Goal: Find specific page/section: Find specific page/section

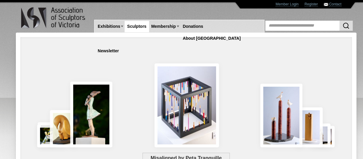
click at [135, 24] on link "Sculptors" at bounding box center [137, 26] width 24 height 11
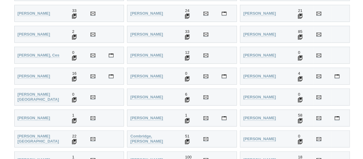
scroll to position [358, 0]
click at [265, 33] on strong "Cacioli, Paul" at bounding box center [259, 33] width 33 height 4
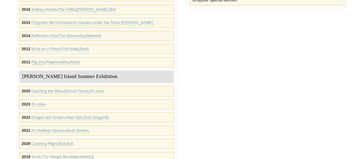
scroll to position [316, 0]
